Goal: Find specific page/section: Find specific page/section

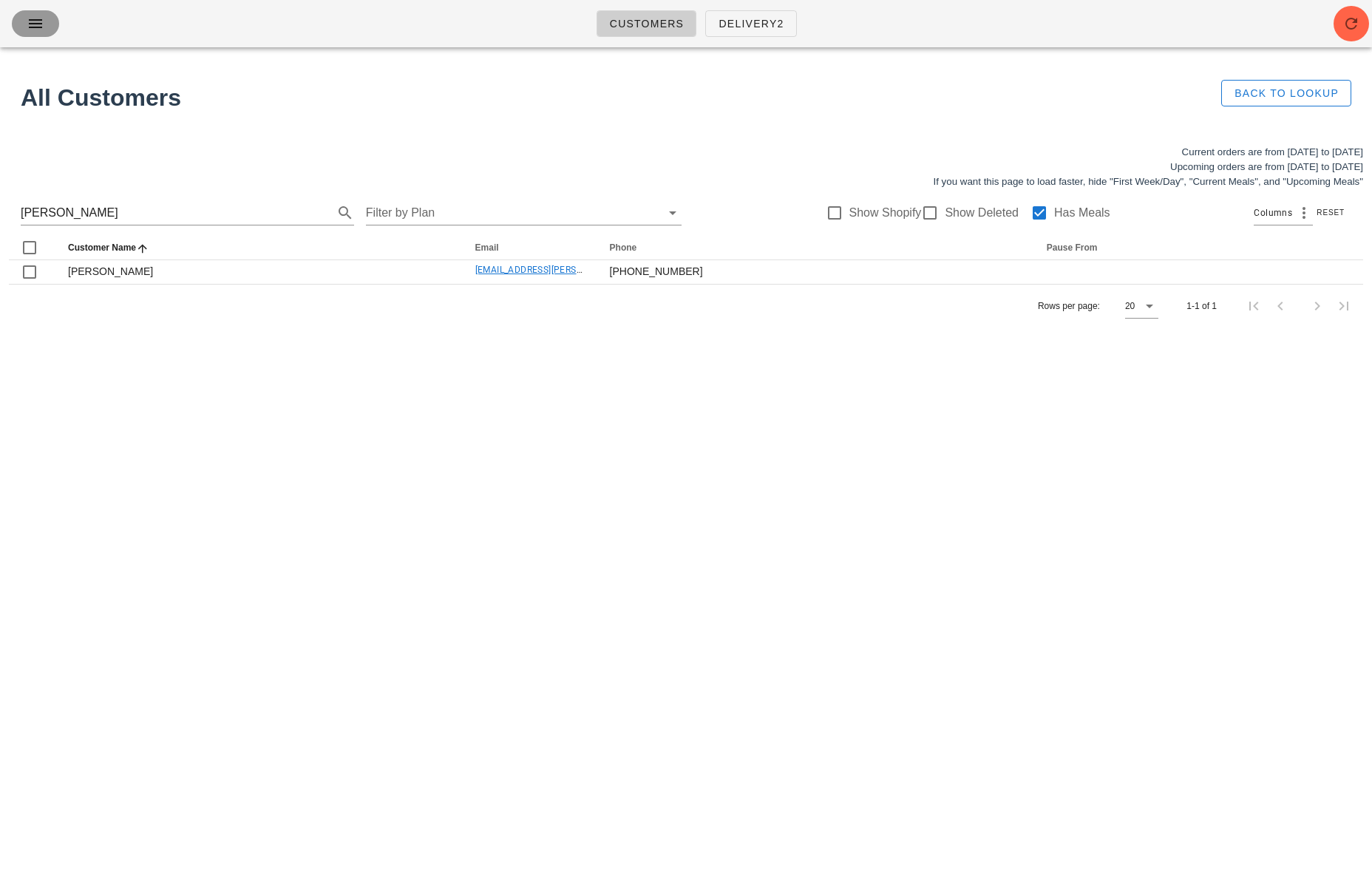
click at [40, 29] on icon "button" at bounding box center [35, 24] width 18 height 18
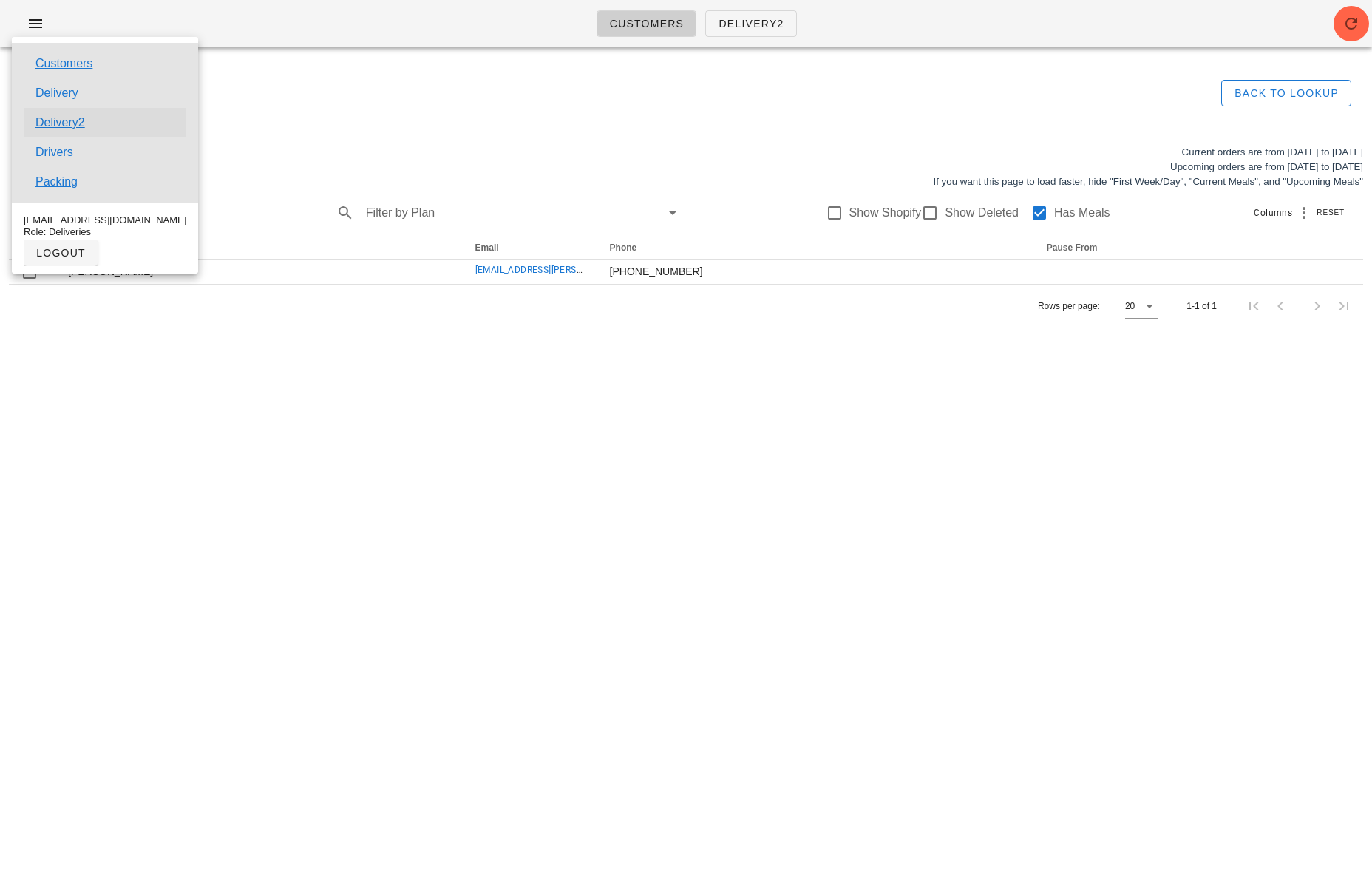
click at [53, 123] on link "Delivery2" at bounding box center [60, 123] width 49 height 18
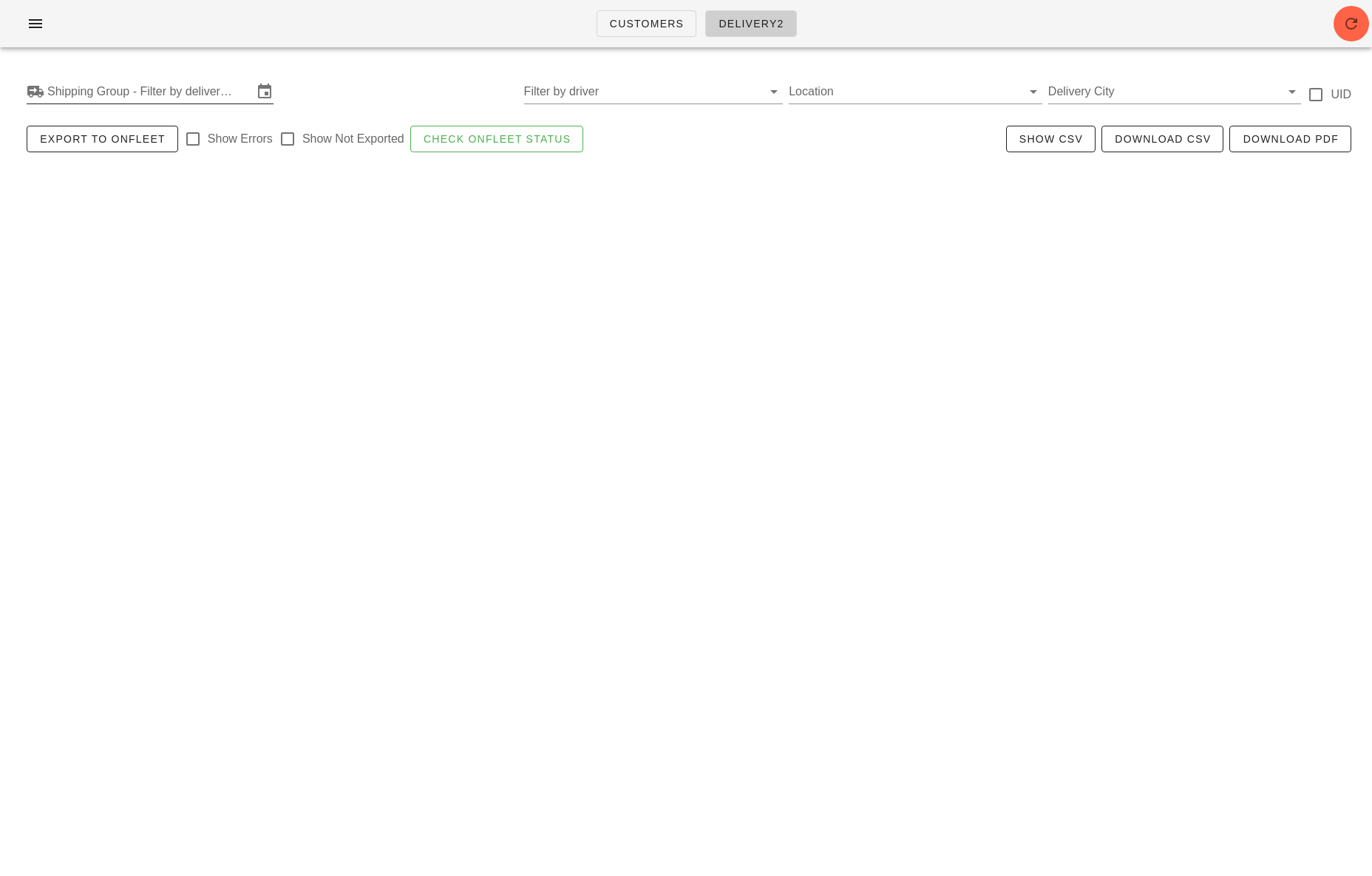
click at [81, 87] on input "Shipping Group - Filter by delivery logistics" at bounding box center [150, 91] width 205 height 24
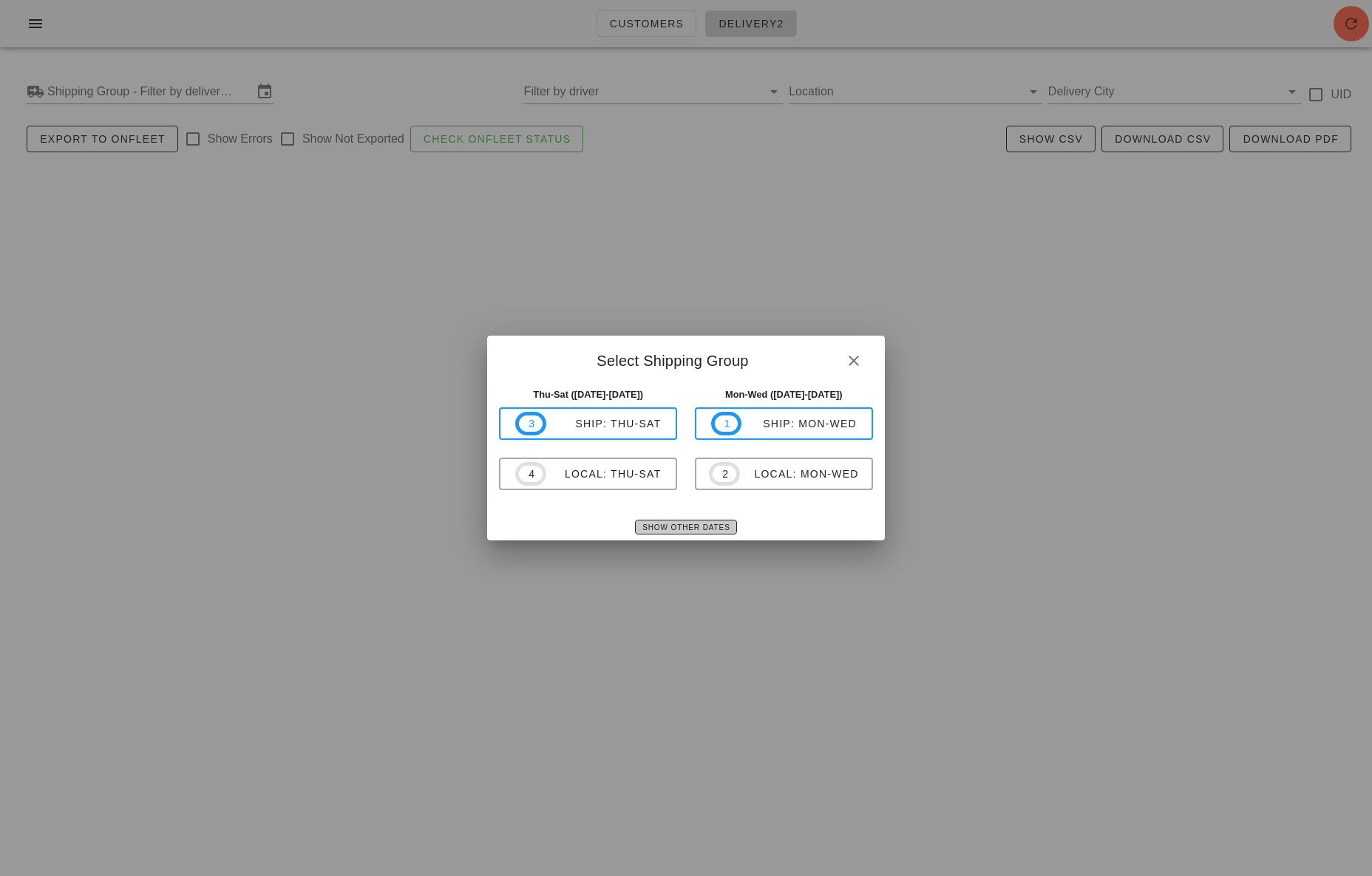
click at [668, 527] on span "Show Other Dates" at bounding box center [685, 528] width 88 height 8
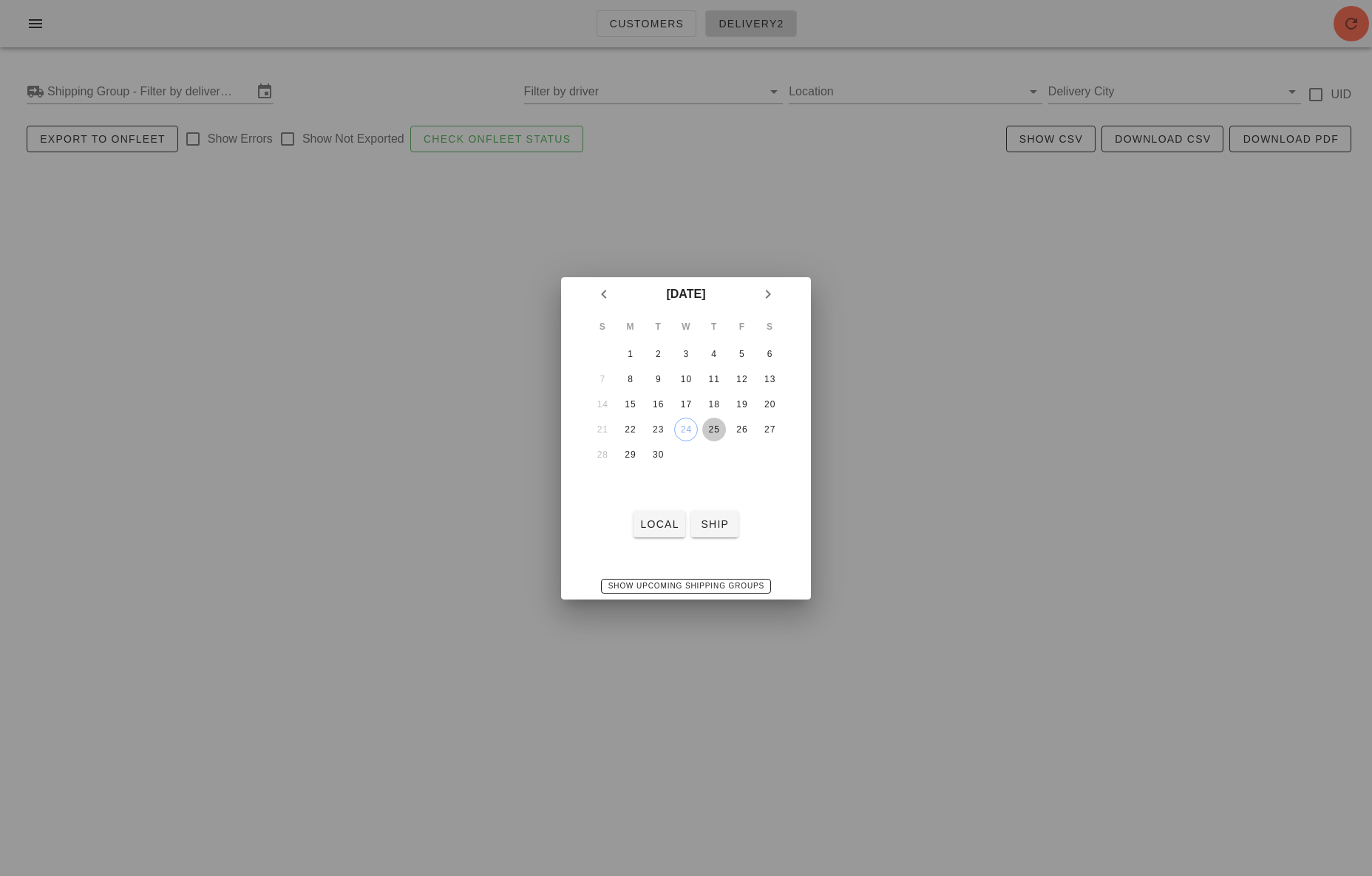
click at [713, 431] on div "25" at bounding box center [714, 429] width 24 height 11
click at [658, 523] on span "local" at bounding box center [659, 524] width 39 height 12
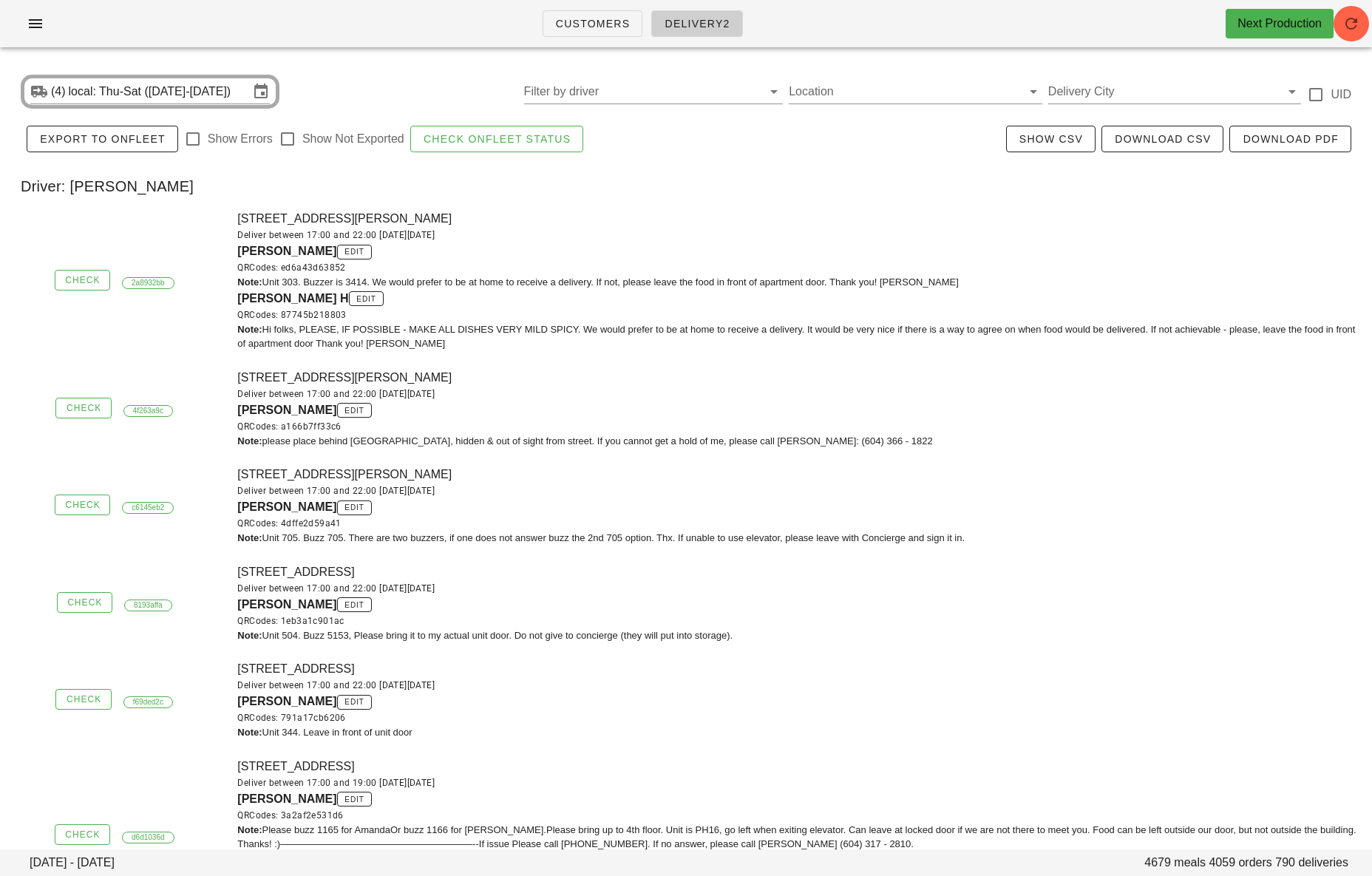
scroll to position [22623, 0]
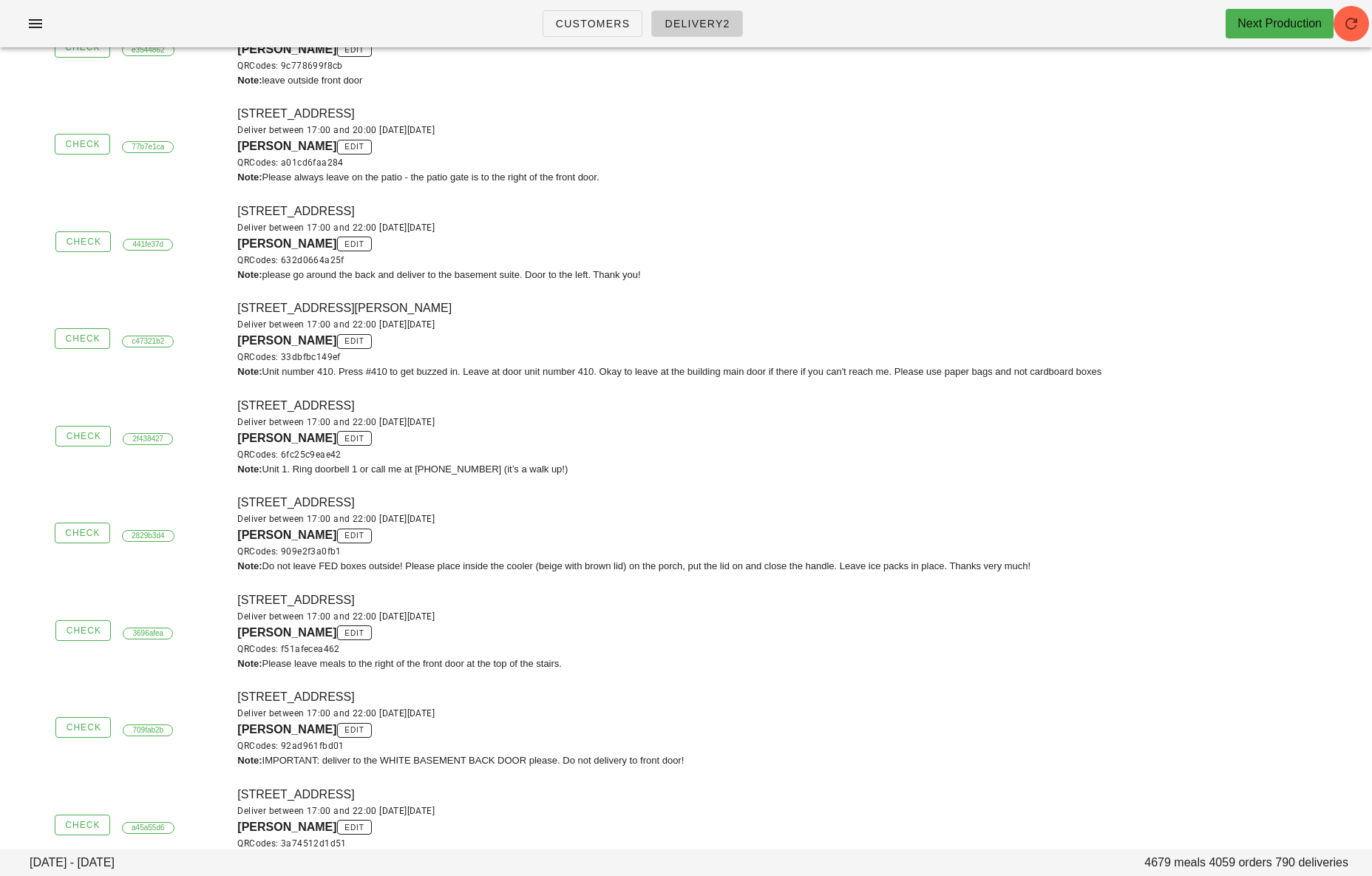
drag, startPoint x: 274, startPoint y: 403, endPoint x: 518, endPoint y: 403, distance: 244.0
click at [518, 403] on div "[STREET_ADDRESS] Deliver between 17:00 and 22:00 [DATE][DATE] [PERSON_NAME] edi…" at bounding box center [800, 436] width 1144 height 98
copy div "[STREET_ADDRESS]"
